Goal: Check status: Check status

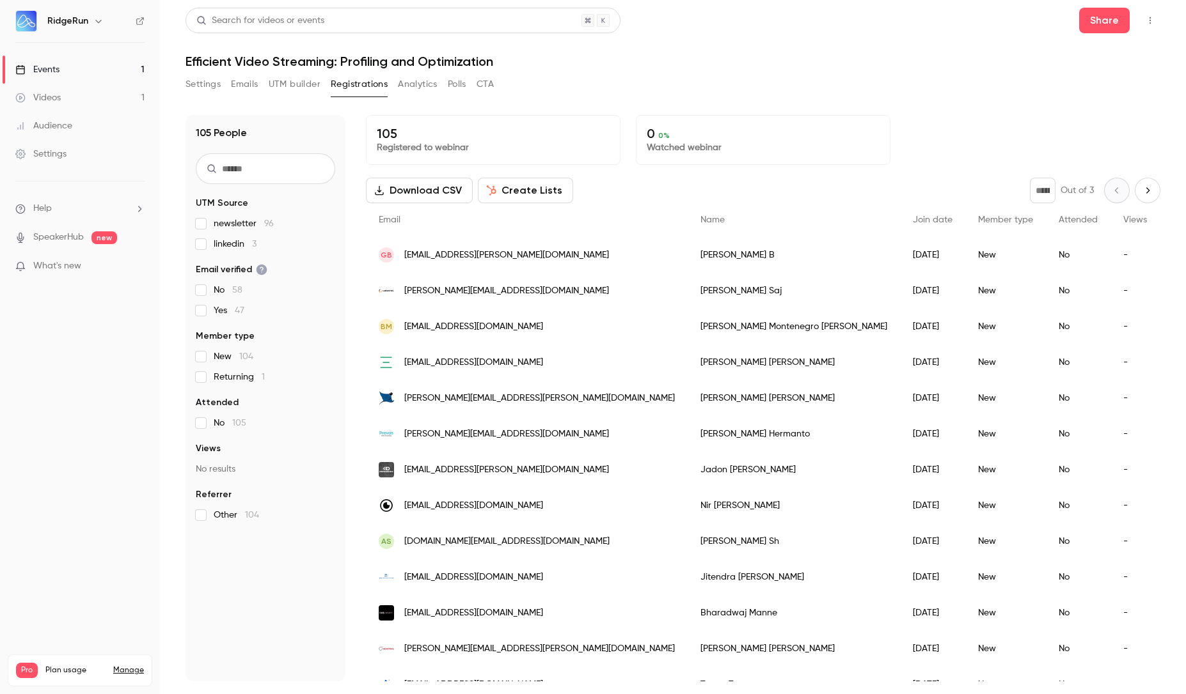
click at [290, 86] on button "UTM builder" at bounding box center [295, 84] width 52 height 20
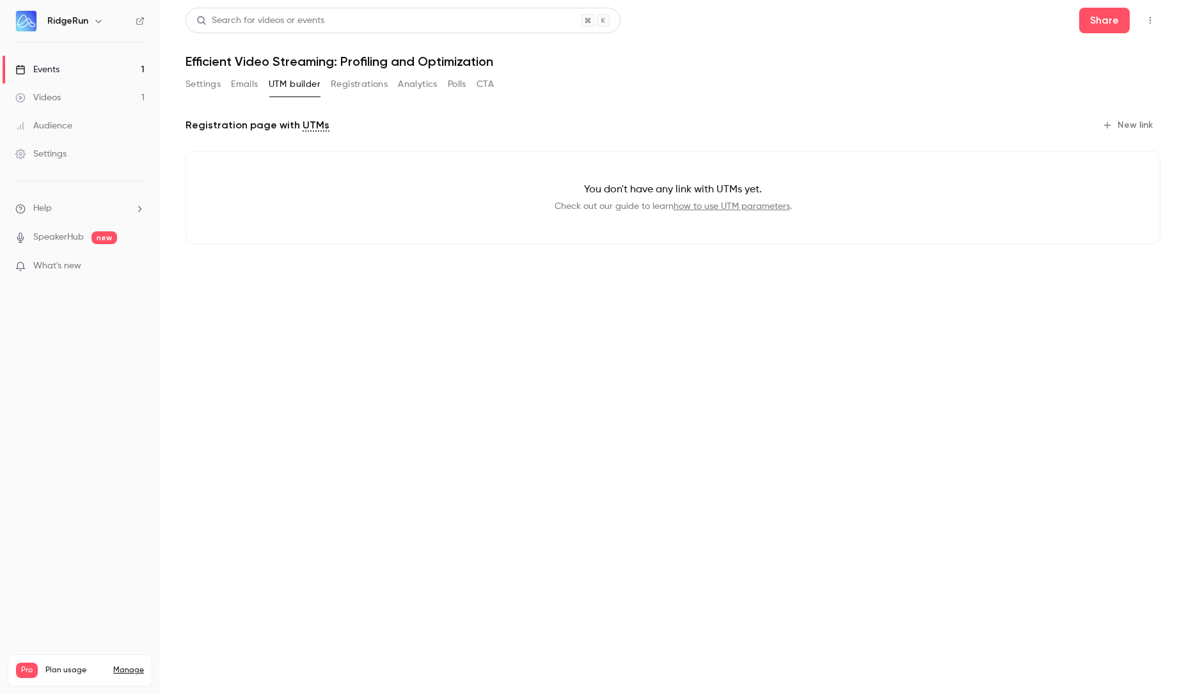
click at [373, 85] on button "Registrations" at bounding box center [359, 84] width 57 height 20
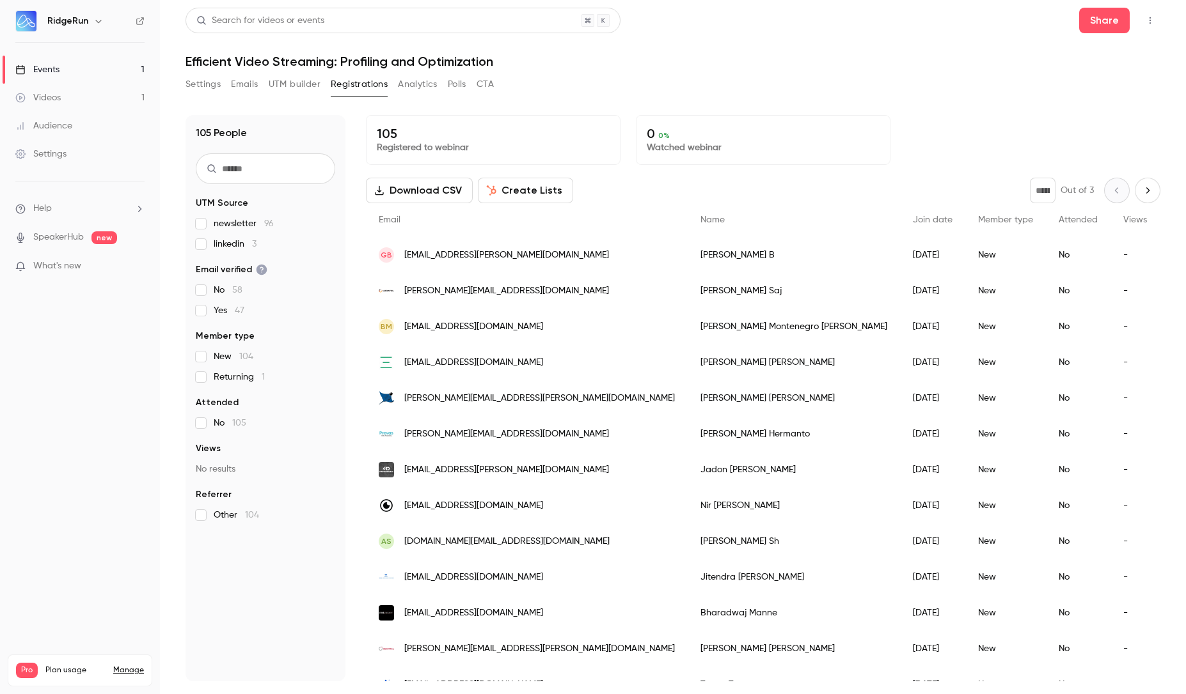
click at [442, 81] on div "Settings Emails UTM builder Registrations Analytics Polls CTA" at bounding box center [339, 84] width 308 height 20
click at [432, 79] on button "Analytics" at bounding box center [418, 84] width 40 height 20
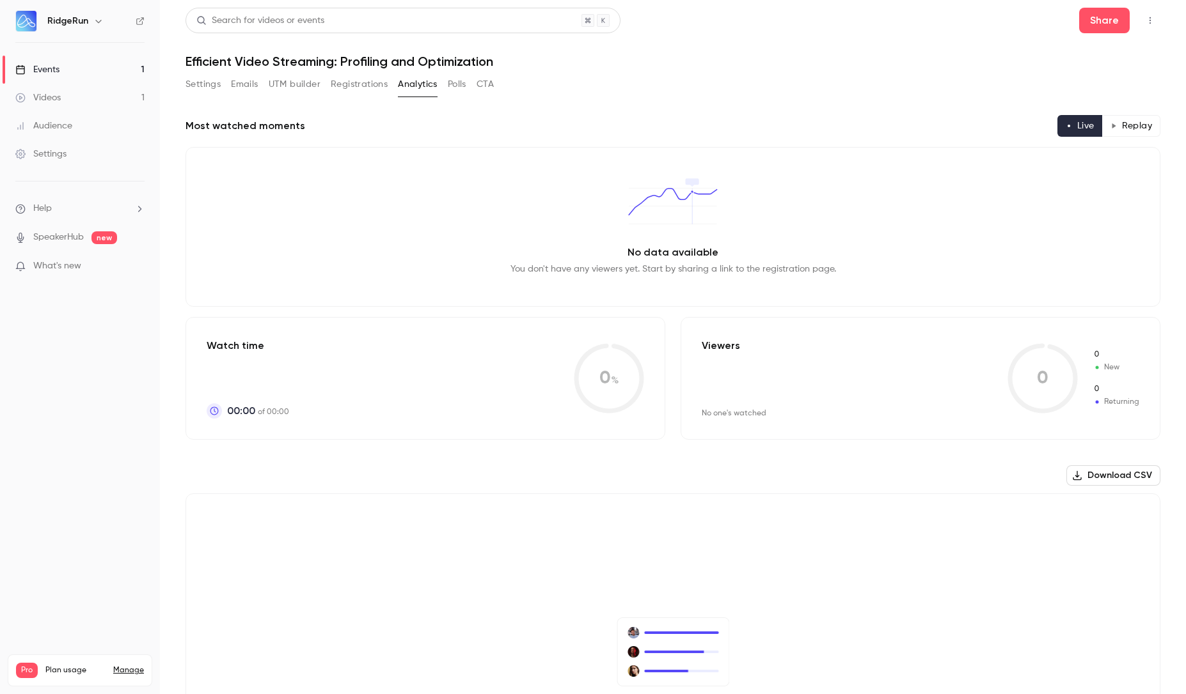
click at [365, 89] on button "Registrations" at bounding box center [359, 84] width 57 height 20
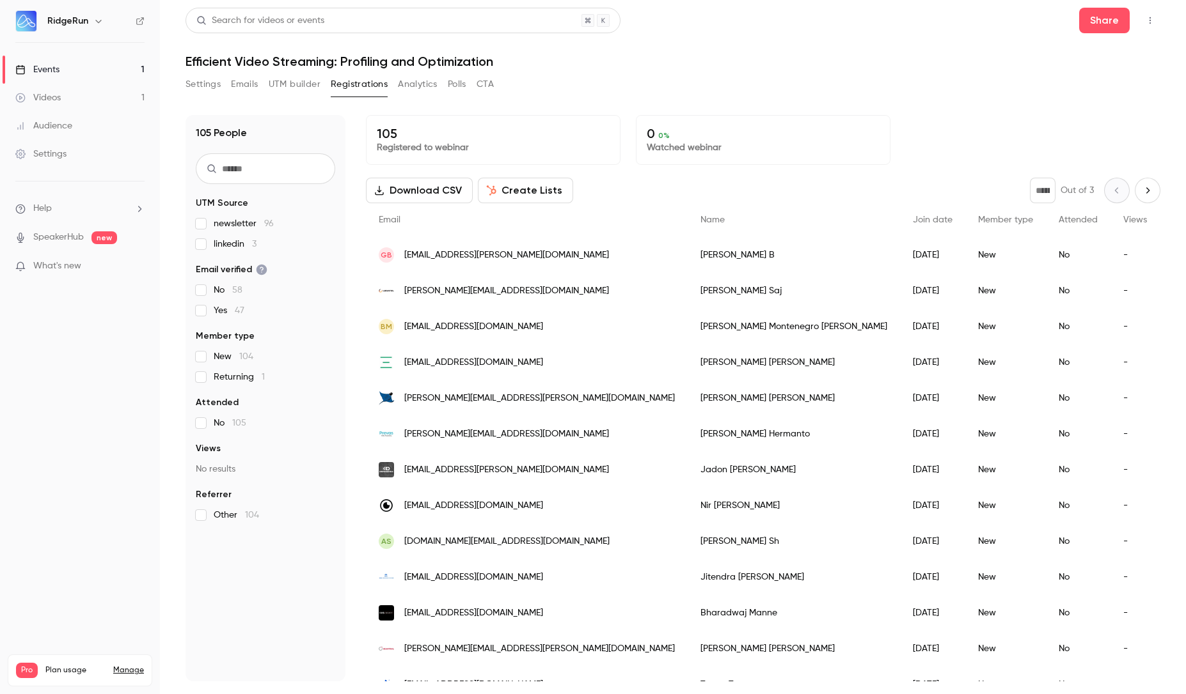
click at [247, 89] on button "Emails" at bounding box center [244, 84] width 27 height 20
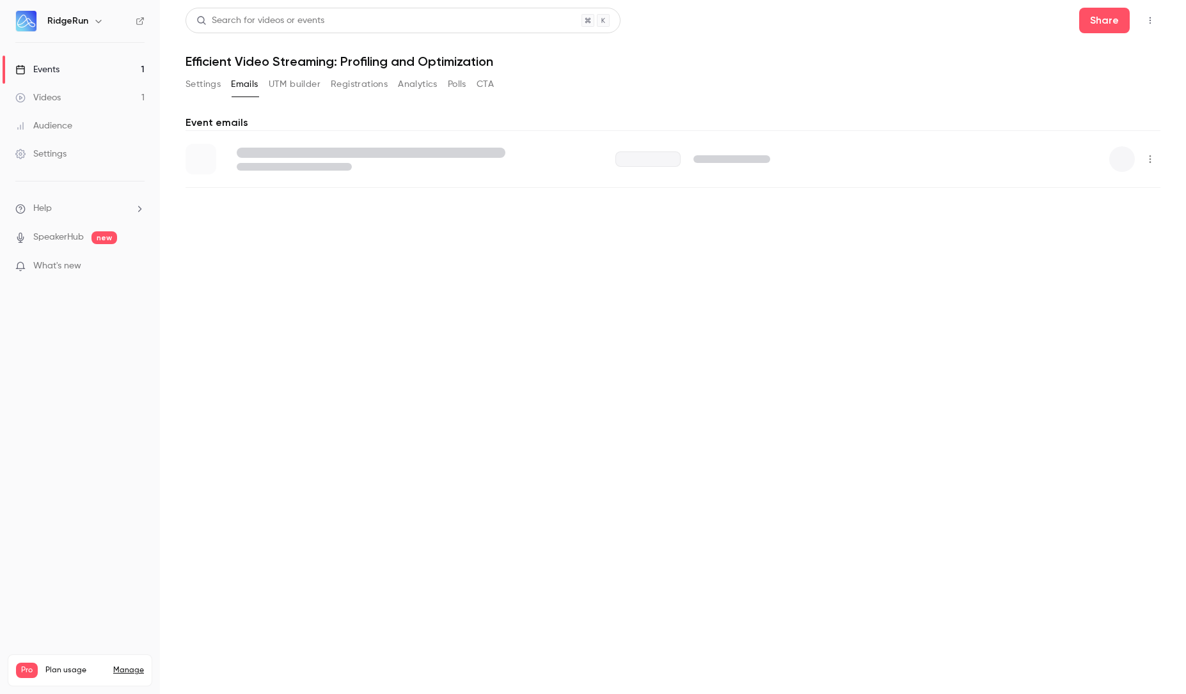
click at [349, 88] on button "Registrations" at bounding box center [359, 84] width 57 height 20
